Goal: Navigation & Orientation: Find specific page/section

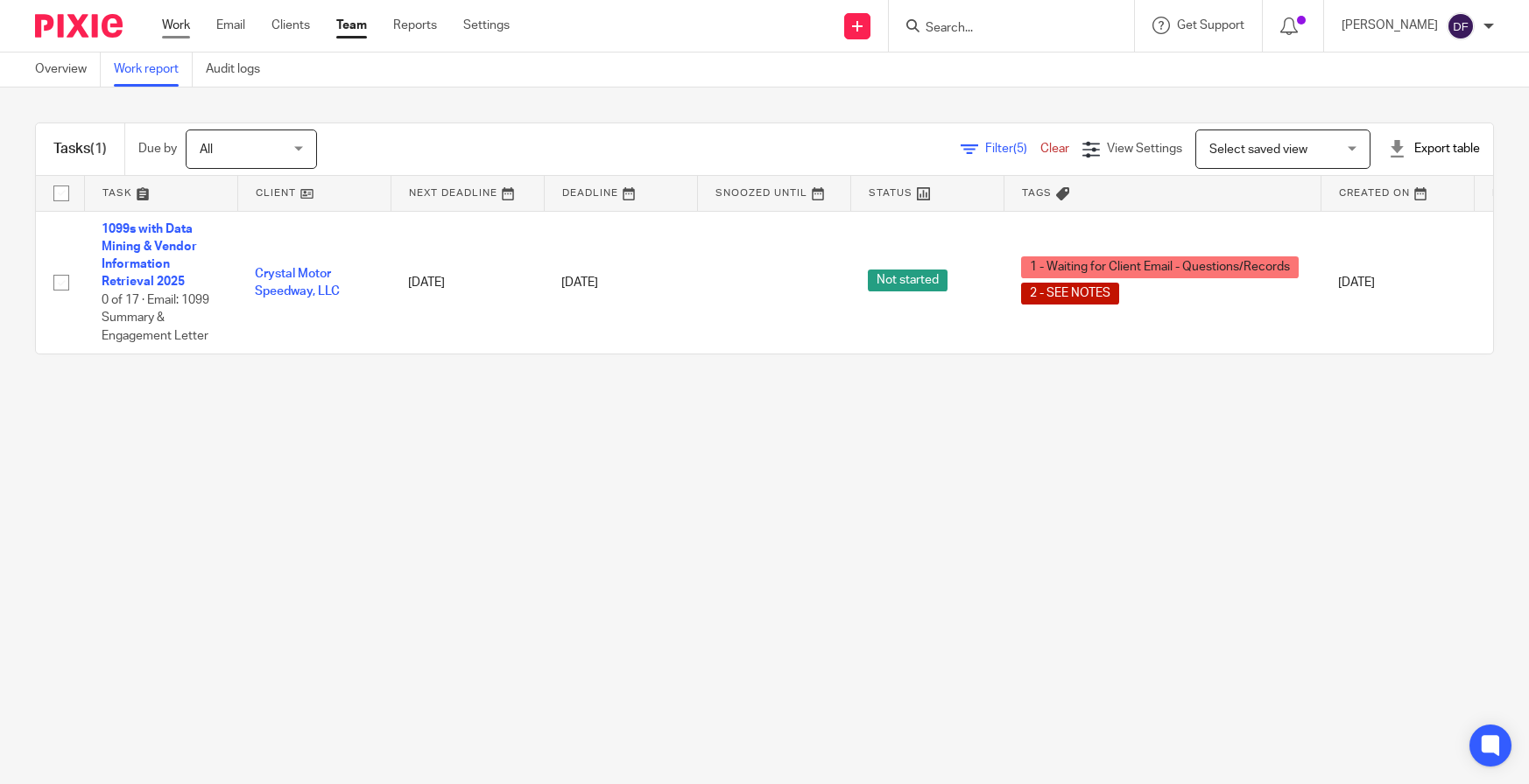
click at [185, 25] on link "Work" at bounding box center [176, 24] width 28 height 17
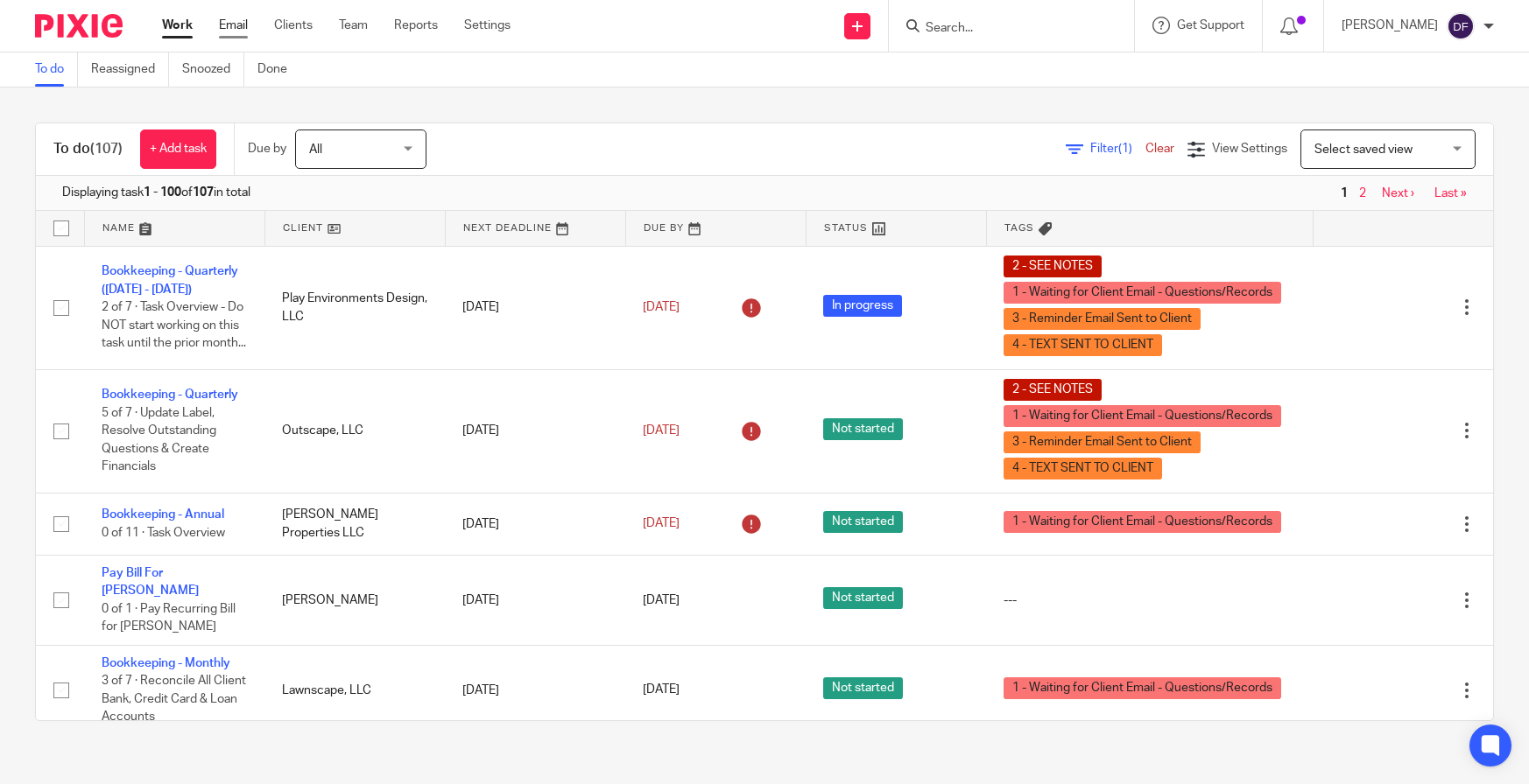
click at [226, 24] on link "Email" at bounding box center [233, 24] width 29 height 17
